Goal: Answer question/provide support

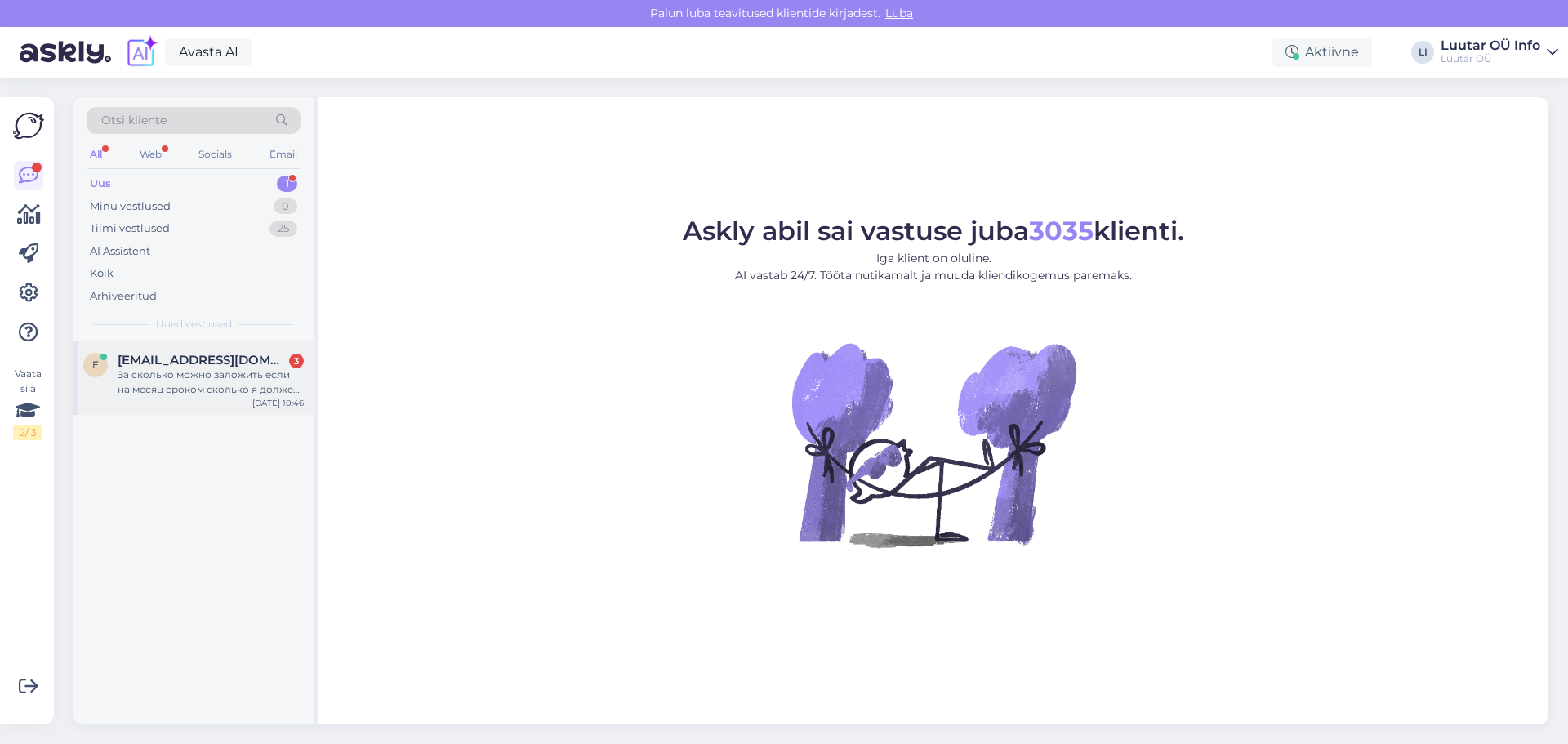
click at [190, 381] on div "За сколько можно заложить если на месяц сроком сколько я должен обратно денег" at bounding box center [211, 381] width 187 height 29
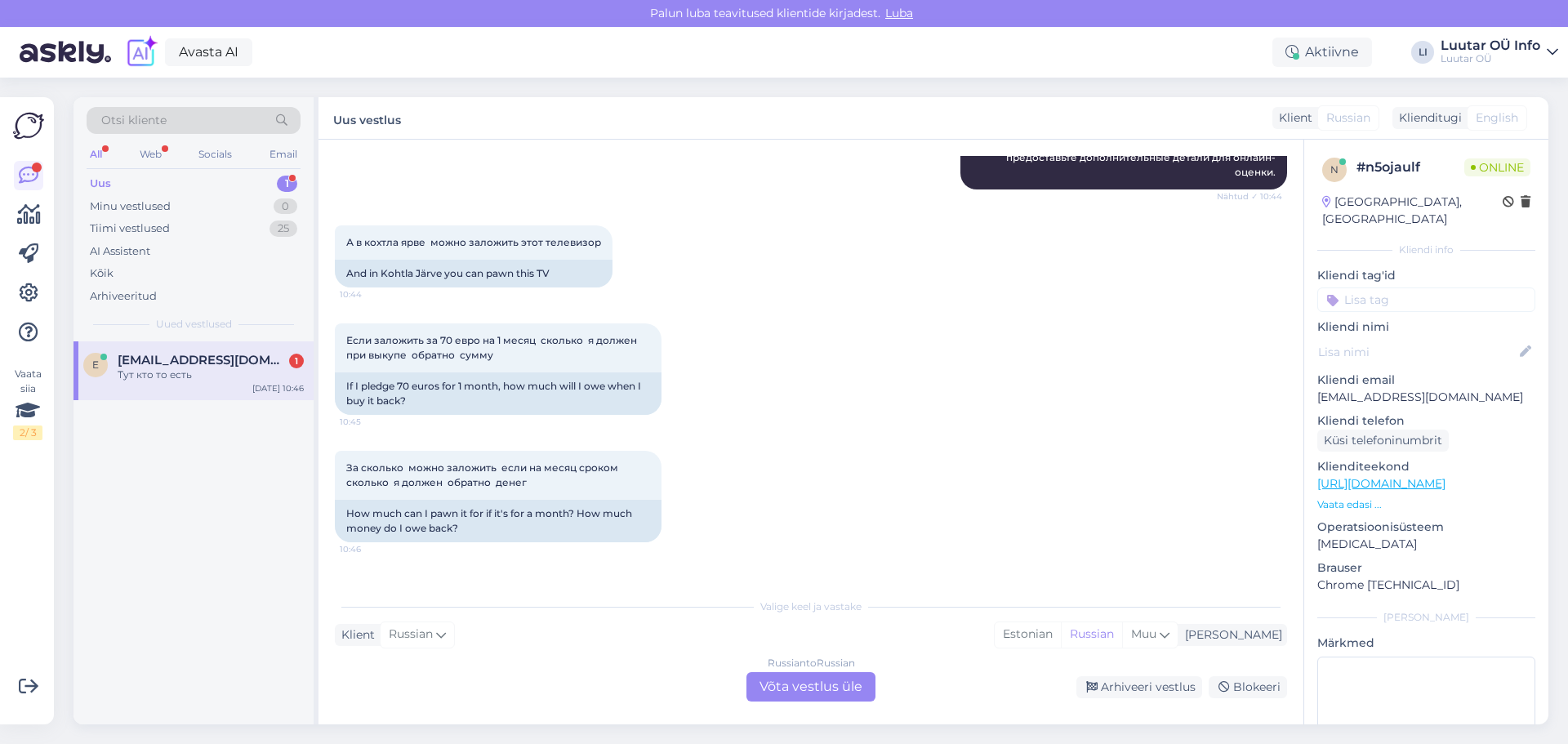
scroll to position [1505, 0]
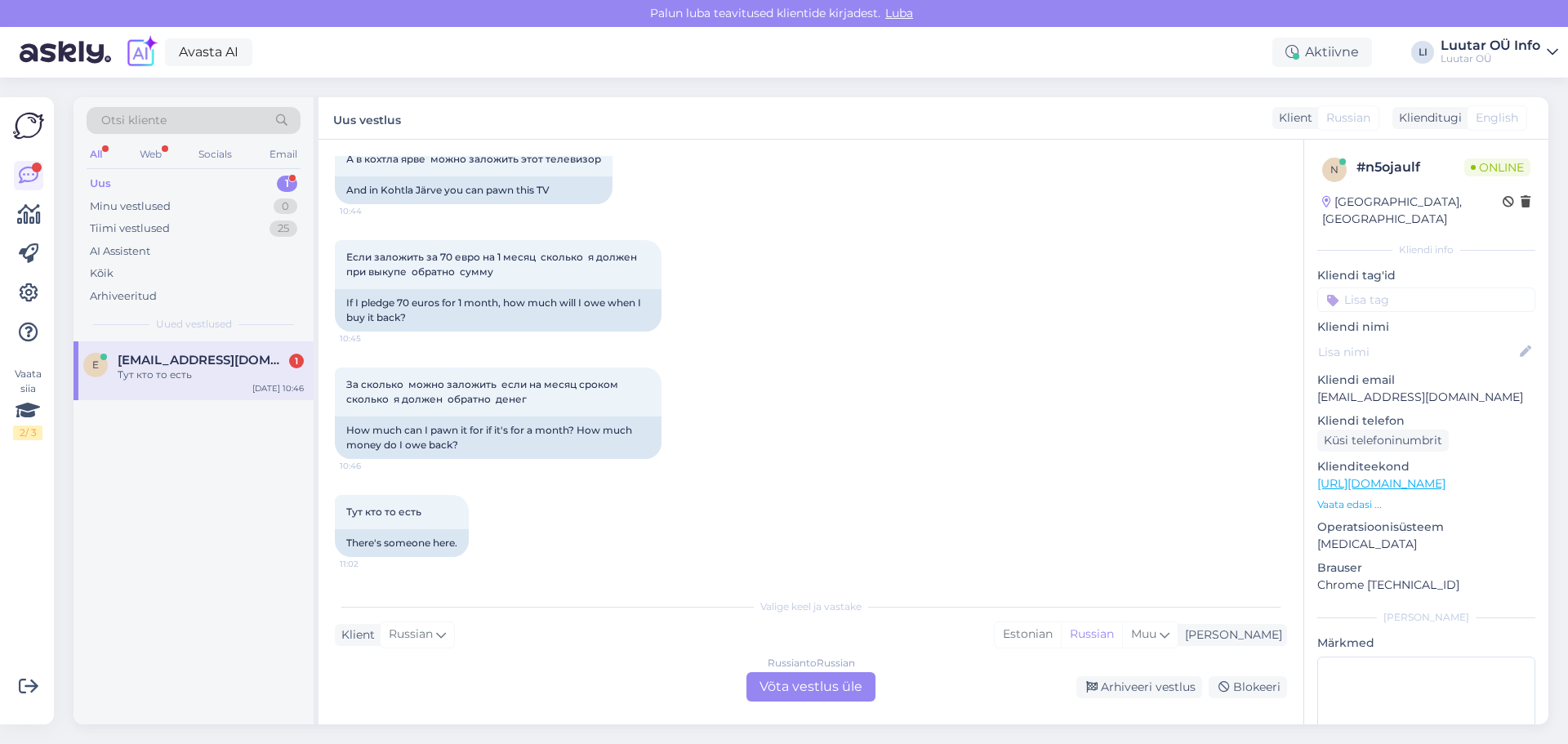
click at [219, 359] on span "[EMAIL_ADDRESS][DOMAIN_NAME]" at bounding box center [203, 361] width 170 height 15
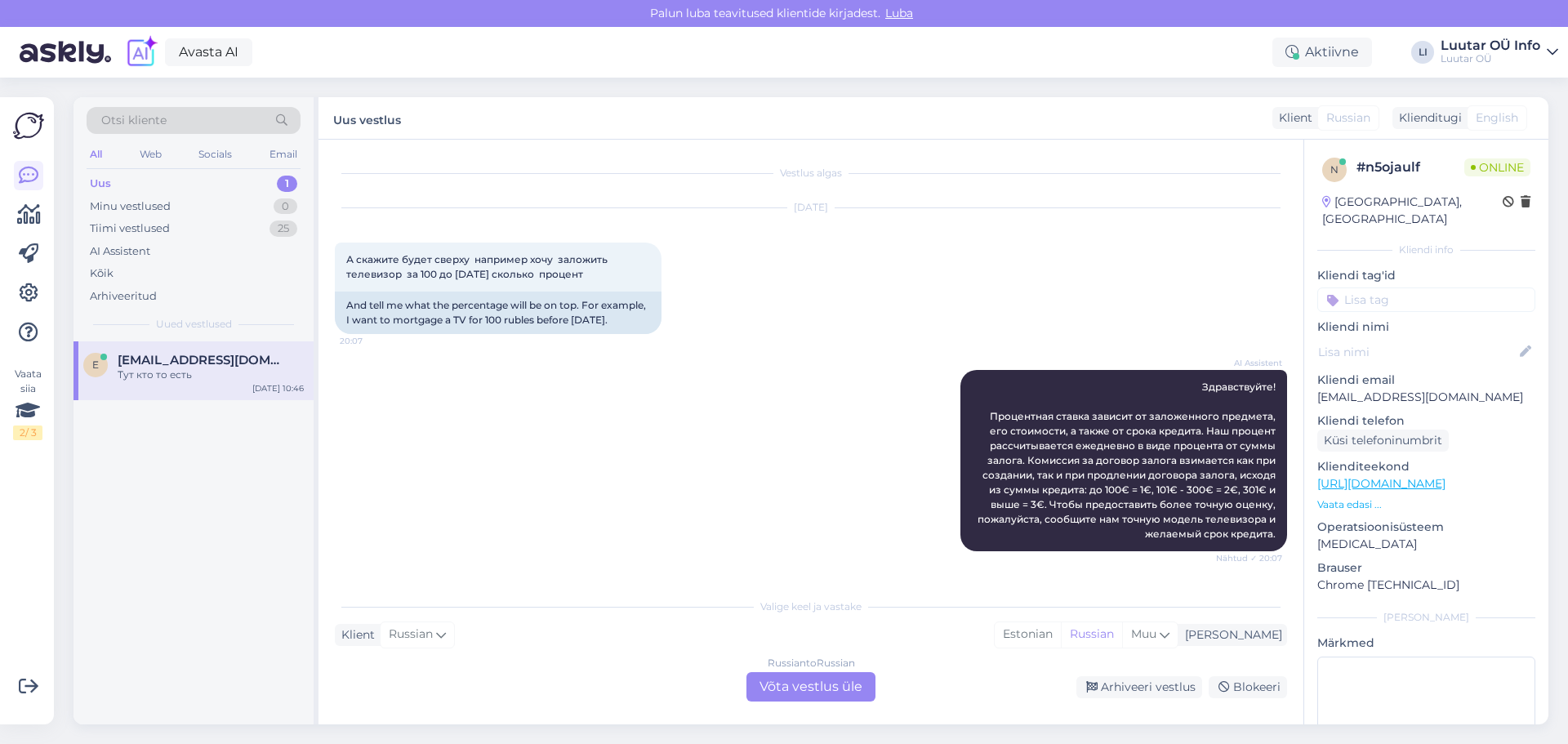
click at [292, 182] on div "1" at bounding box center [287, 183] width 21 height 16
click at [236, 370] on div "Тут кто то есть" at bounding box center [211, 375] width 187 height 15
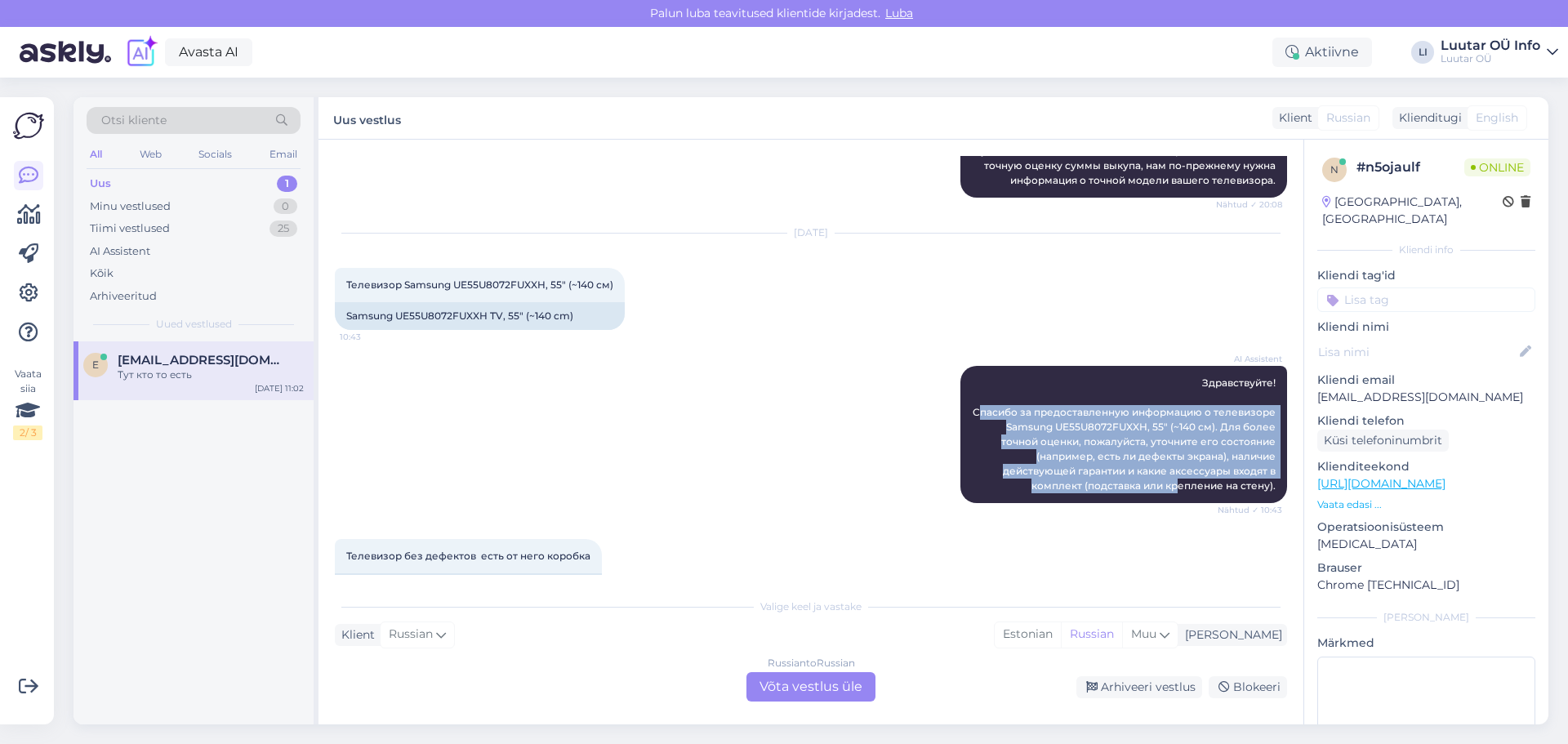
scroll to position [933, 0]
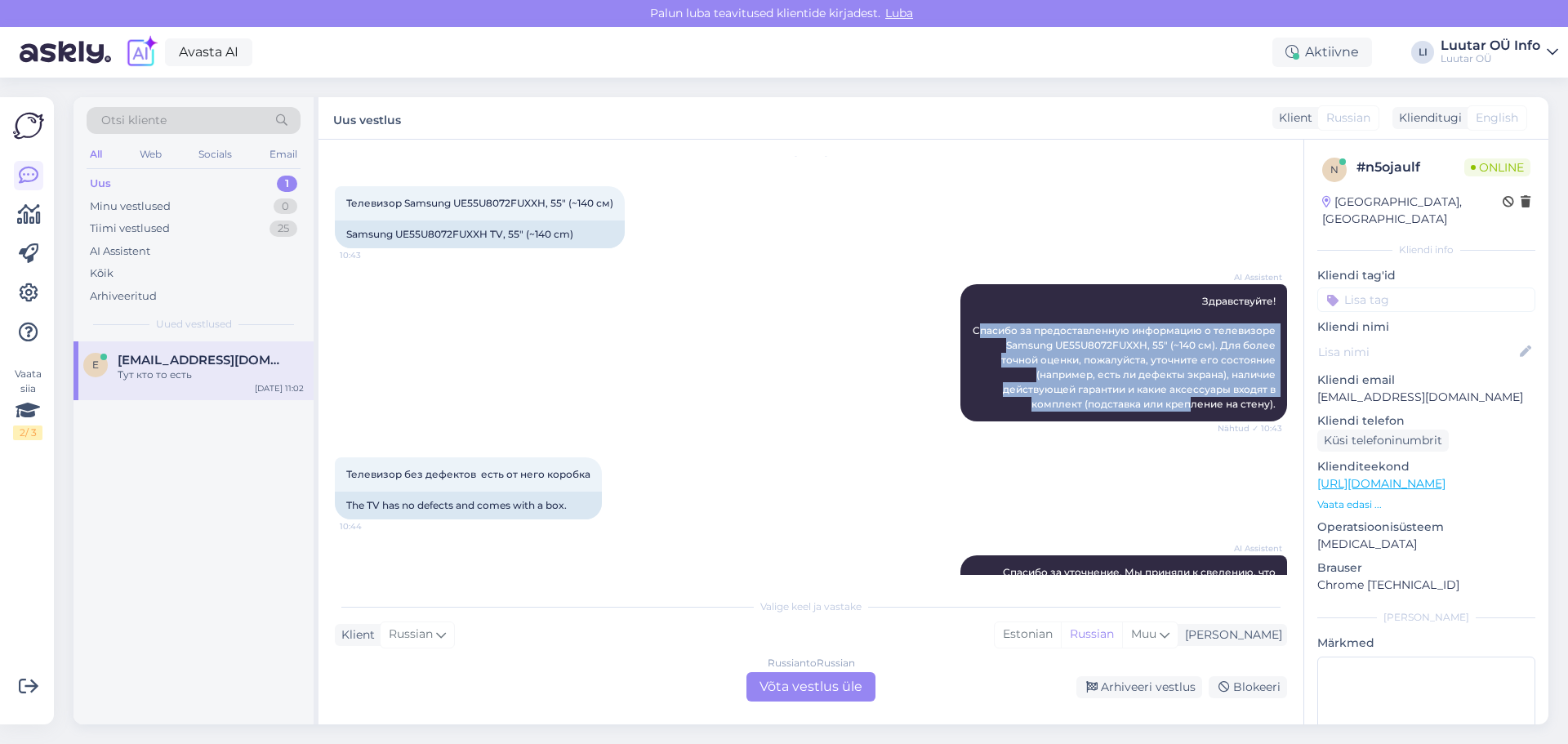
drag, startPoint x: 967, startPoint y: 420, endPoint x: 1182, endPoint y: 451, distance: 217.2
click at [1182, 439] on div "AI Assistent Здравствуйте! Спасибо за предоставленную информацию о телевизоре S…" at bounding box center [810, 353] width 953 height 173
copy span "пасибо за предоставленную информацию о телевизоре Samsung UE55U8072FUXXH, 55" (…"
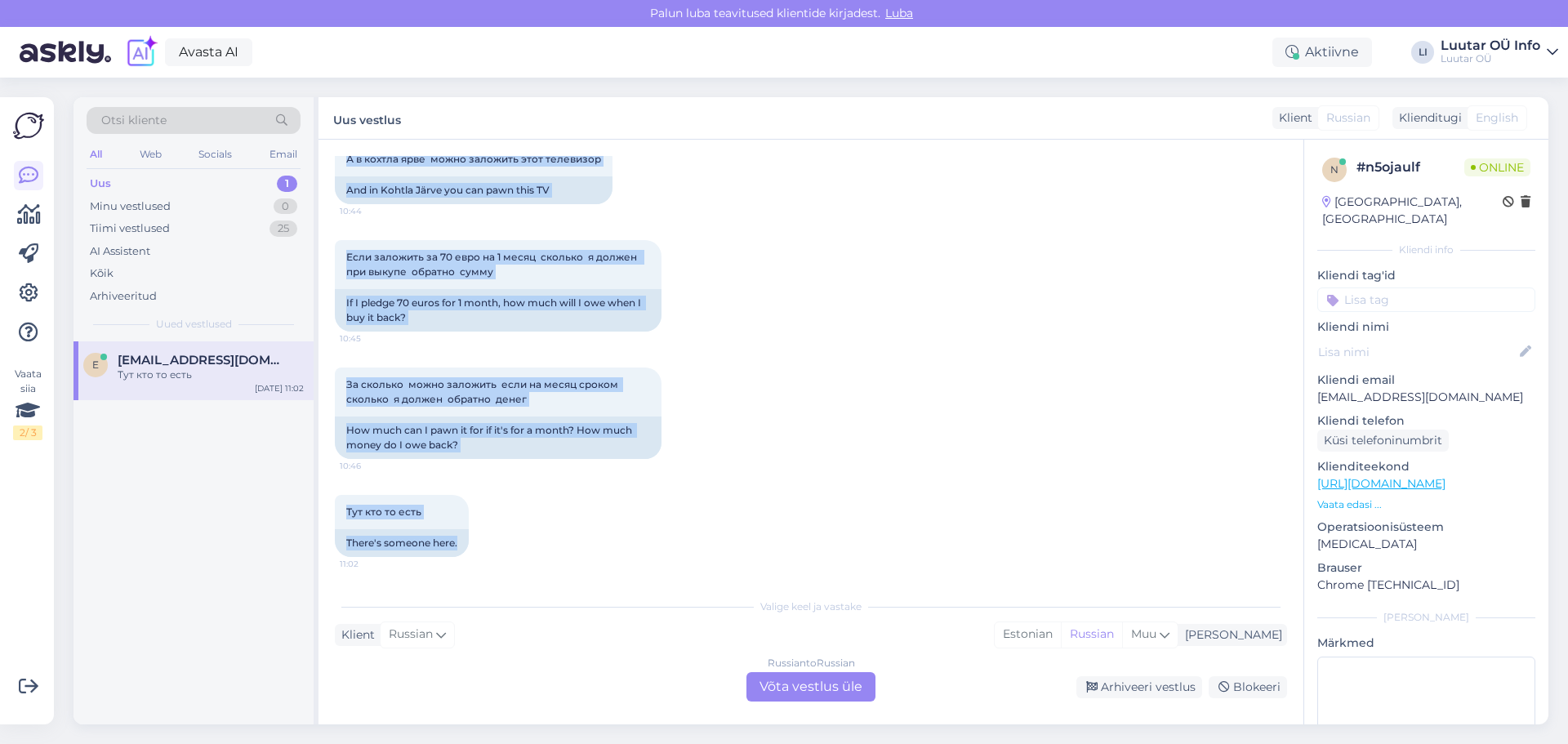
scroll to position [1505, 0]
drag, startPoint x: 347, startPoint y: 402, endPoint x: 677, endPoint y: 542, distance: 358.5
click at [677, 542] on div "Vestlus algas [DATE] А скажите будет сверху например хочу заложить телевизор за…" at bounding box center [818, 365] width 967 height 419
copy div "А в кохтла ярве можно заложить этот телевизор 10:44 And in Kohtla Järve you can…"
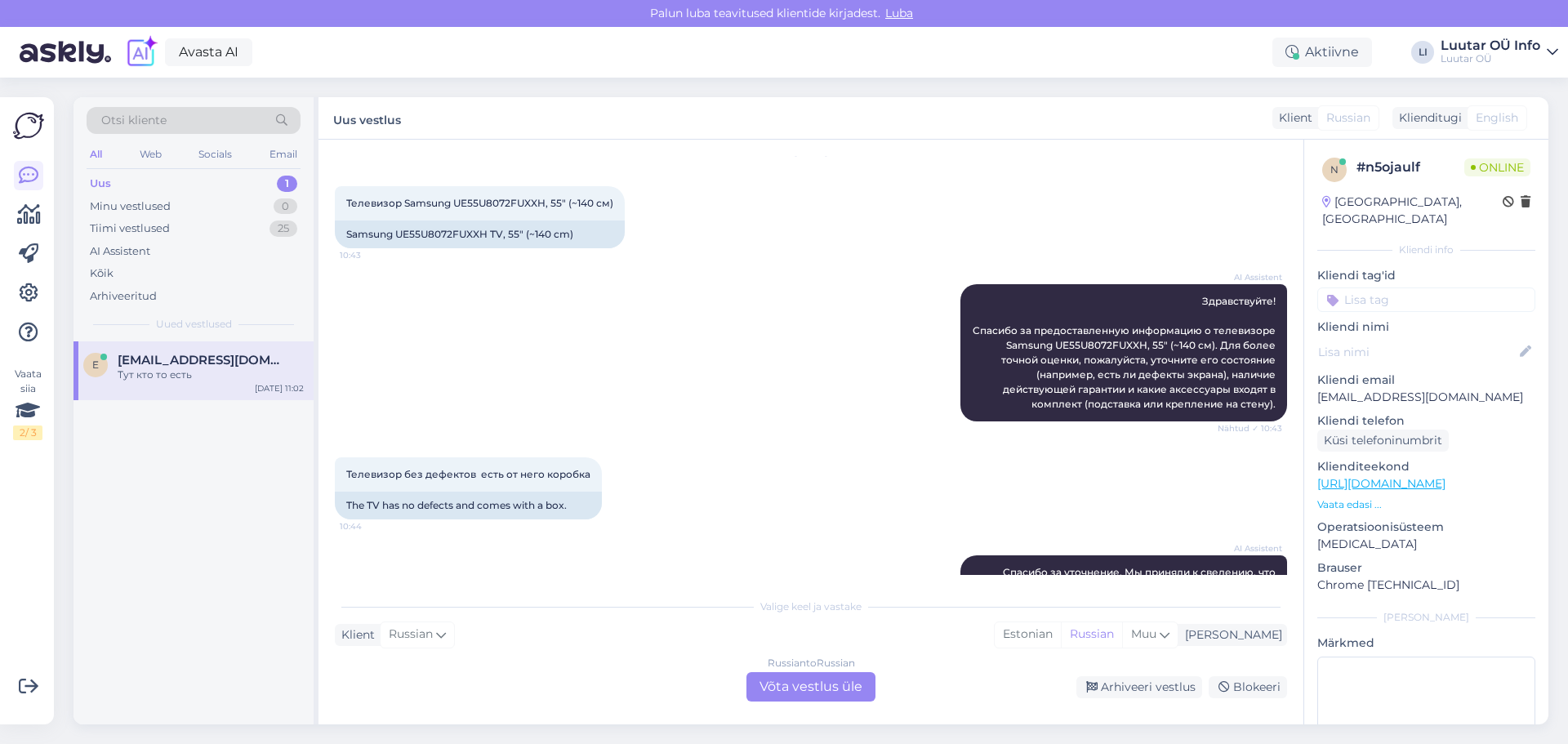
scroll to position [851, 0]
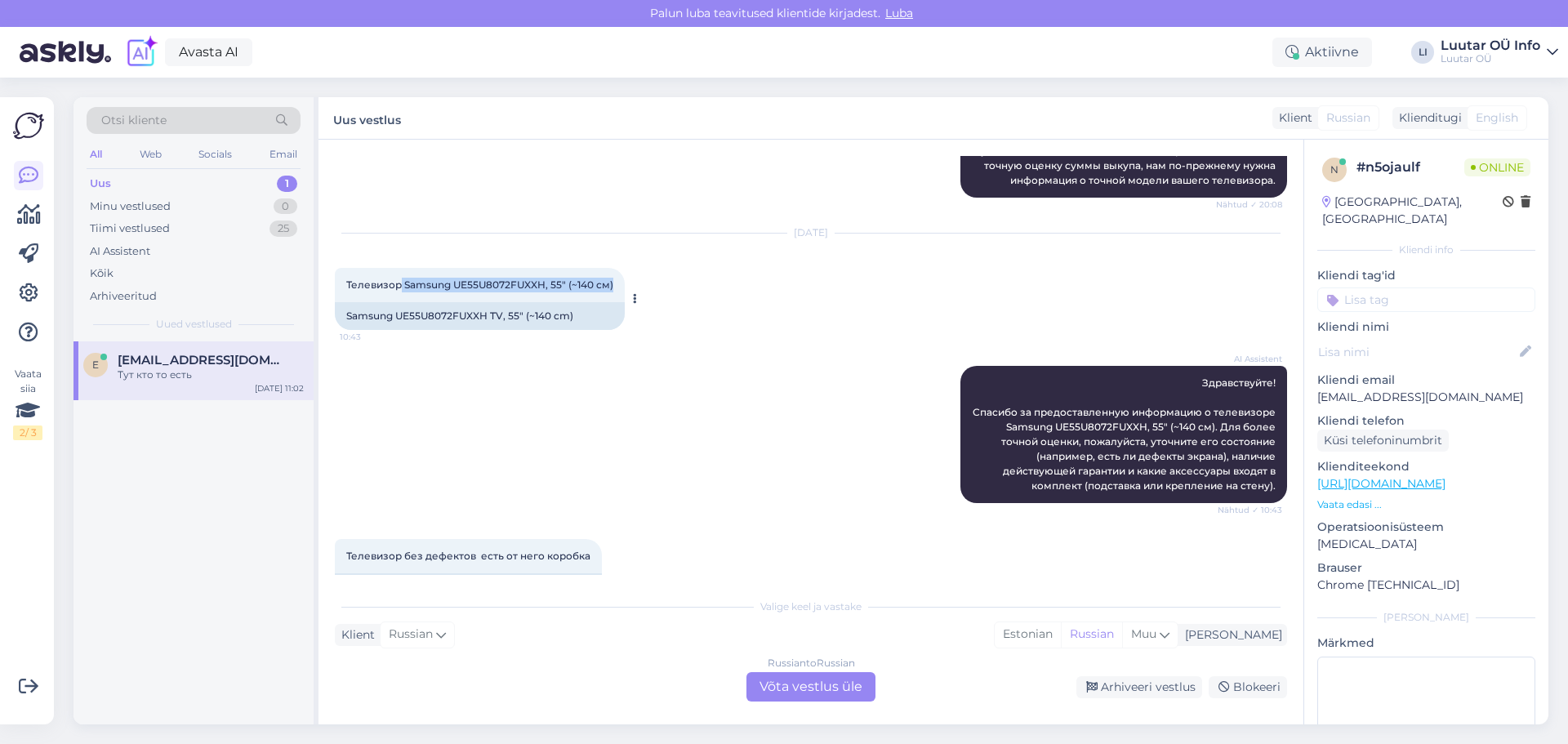
drag, startPoint x: 401, startPoint y: 297, endPoint x: 645, endPoint y: 293, distance: 244.0
click at [616, 299] on div "Телевизор Samsung UE55U8072FUXXH, 55" (~140 см) 10:43" at bounding box center [480, 284] width 290 height 34
copy span "Samsung UE55U8072FUXXH, 55" (~140 см)"
click at [804, 692] on div "Russian to Russian Võta vestlus üle" at bounding box center [810, 686] width 129 height 29
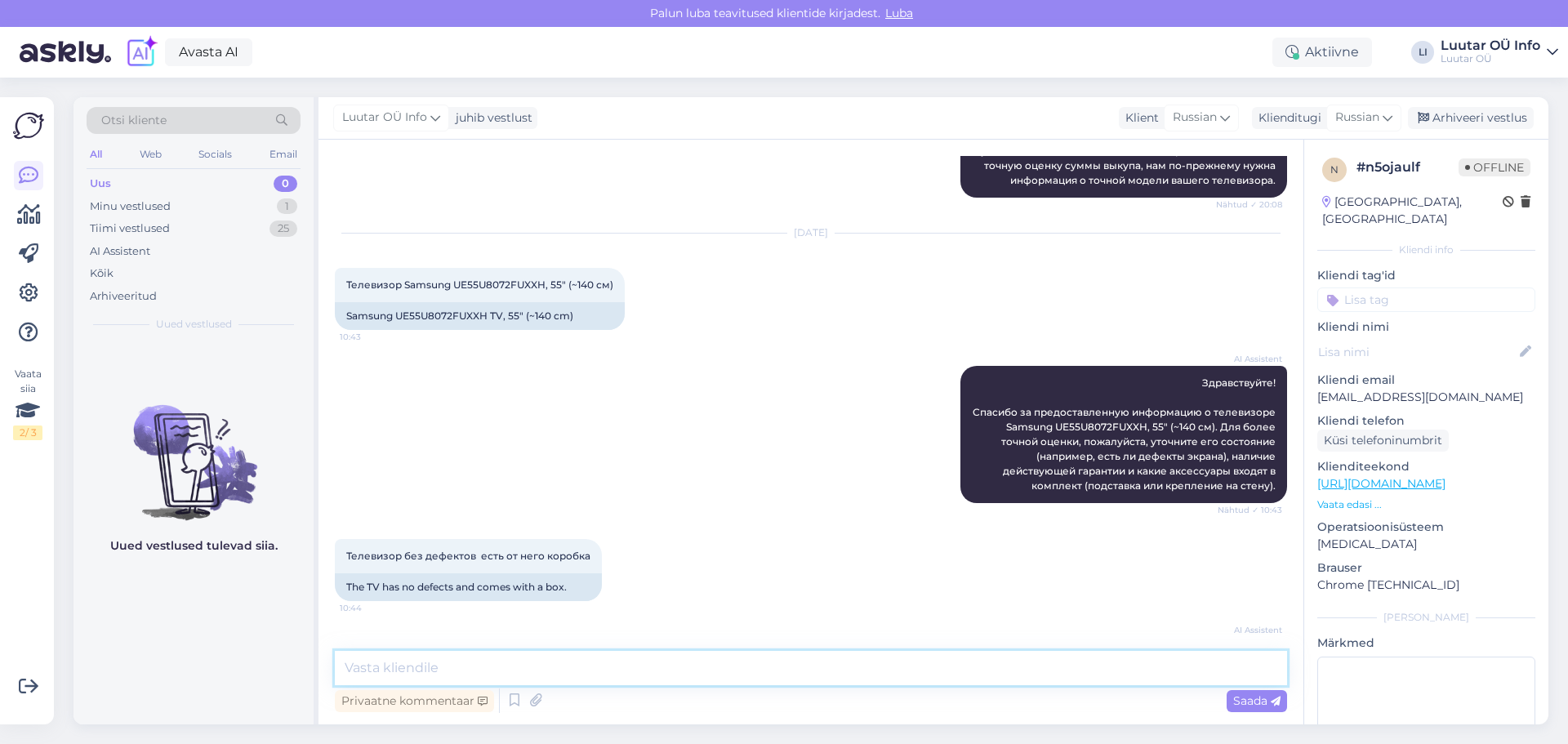
click at [444, 672] on textarea at bounding box center [810, 668] width 953 height 34
paste textarea "За этот телевизор мы можем предложить до 110 €. Точная сумма к возврату будет и…"
type textarea "За этот телевизор мы можем предложить до 110 €. Точная сумма к возврату будет и…"
click at [1252, 700] on span "Saada" at bounding box center [1257, 701] width 47 height 15
